Goal: Information Seeking & Learning: Learn about a topic

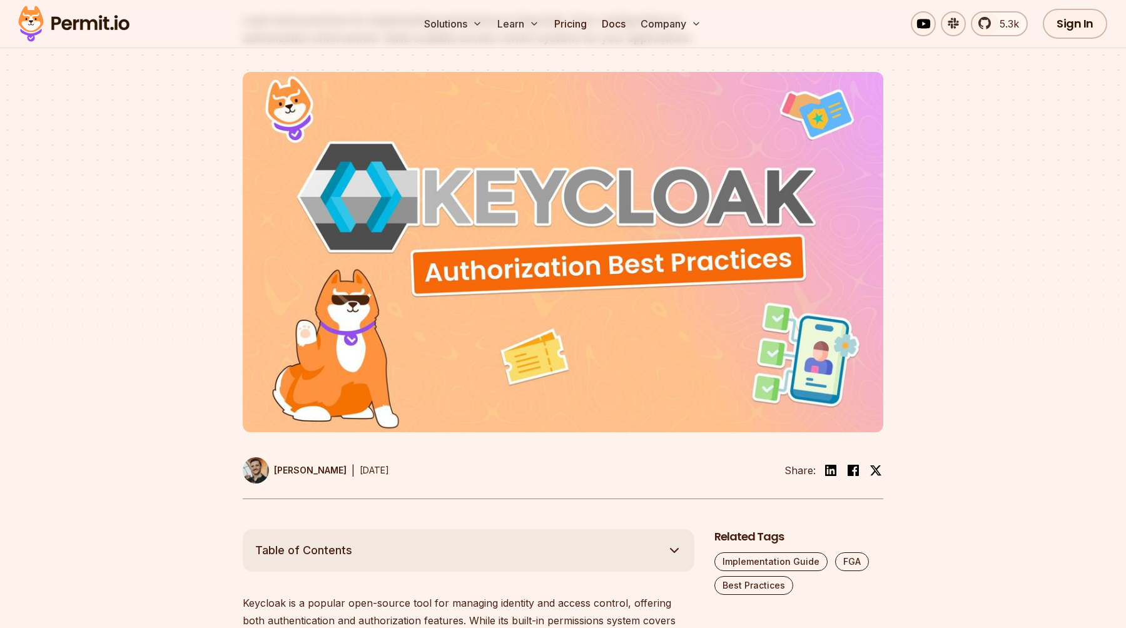
scroll to position [322, 0]
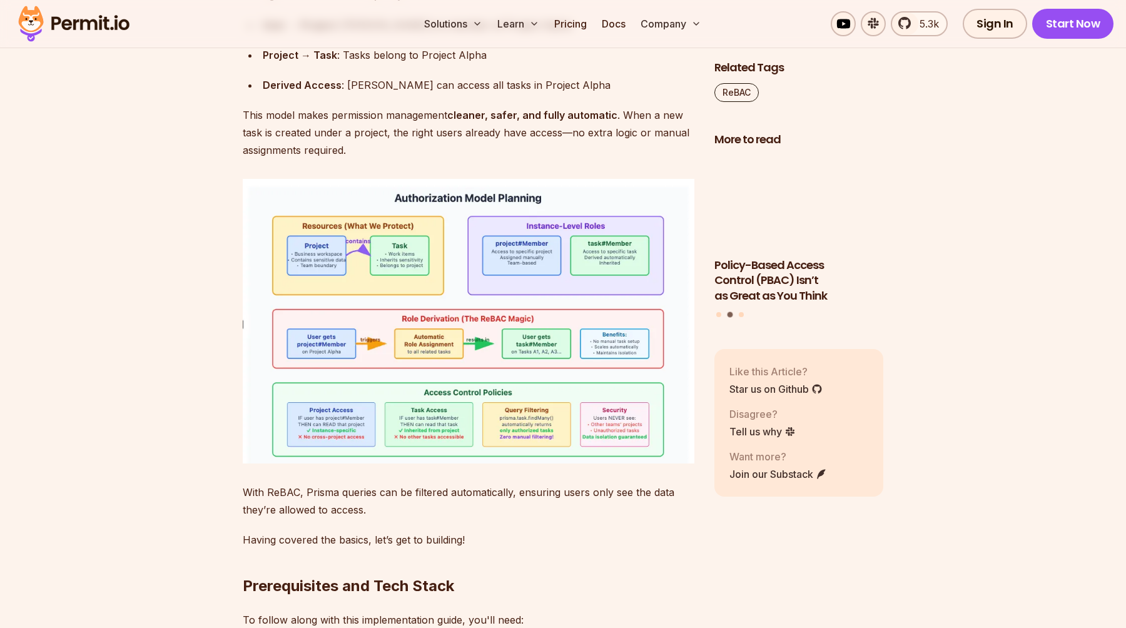
scroll to position [2380, 0]
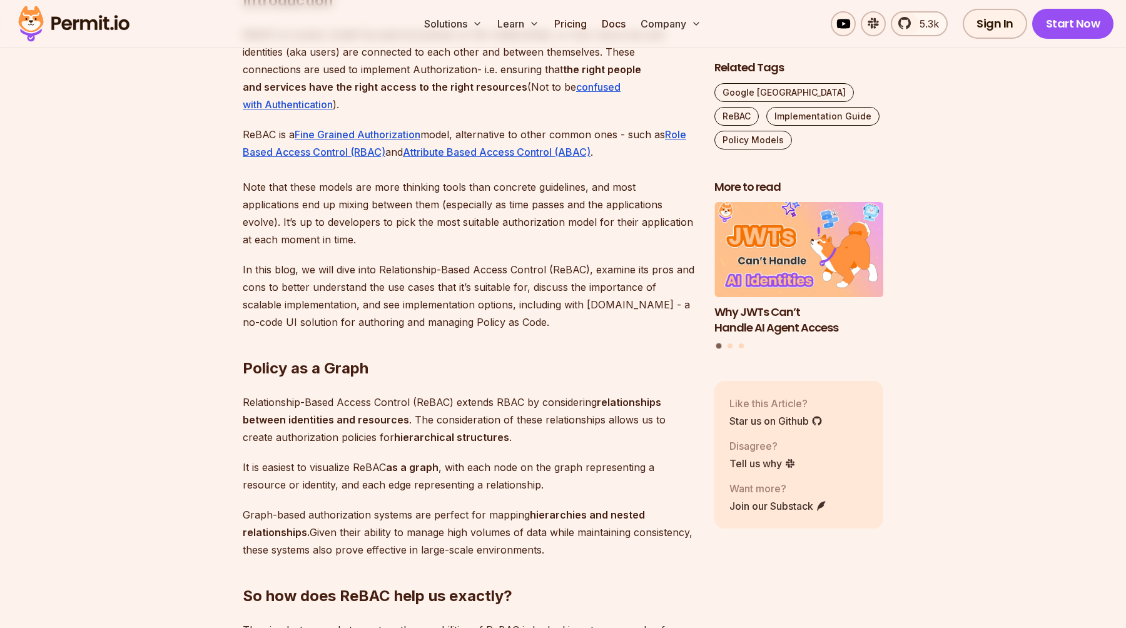
scroll to position [1040, 0]
